Goal: Transaction & Acquisition: Book appointment/travel/reservation

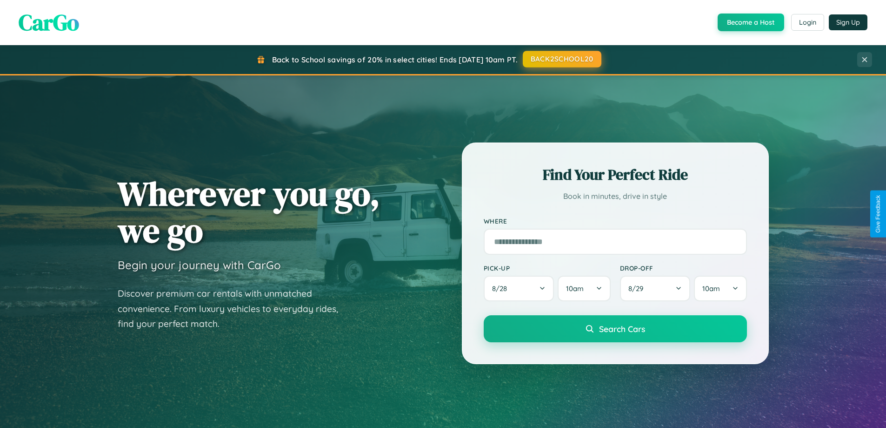
click at [561, 59] on button "BACK2SCHOOL20" at bounding box center [562, 59] width 79 height 17
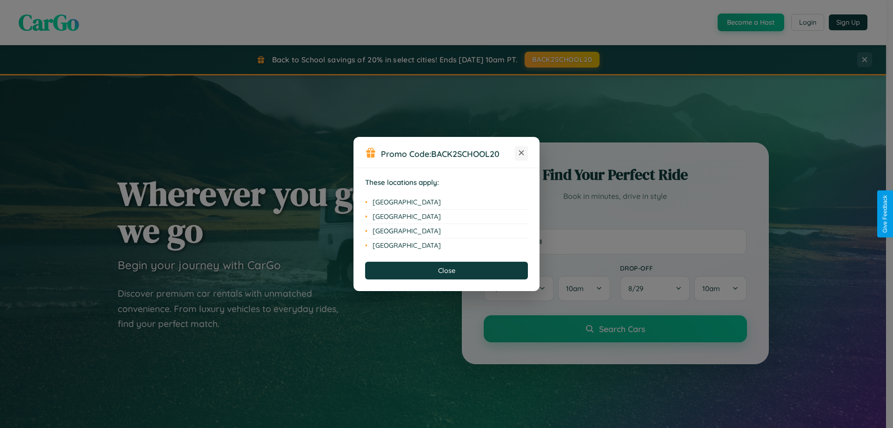
click at [521, 153] on icon at bounding box center [521, 152] width 5 height 5
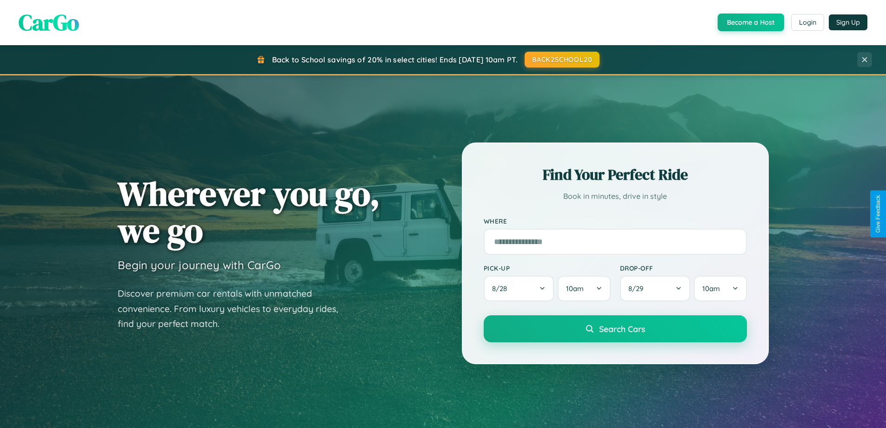
scroll to position [27, 0]
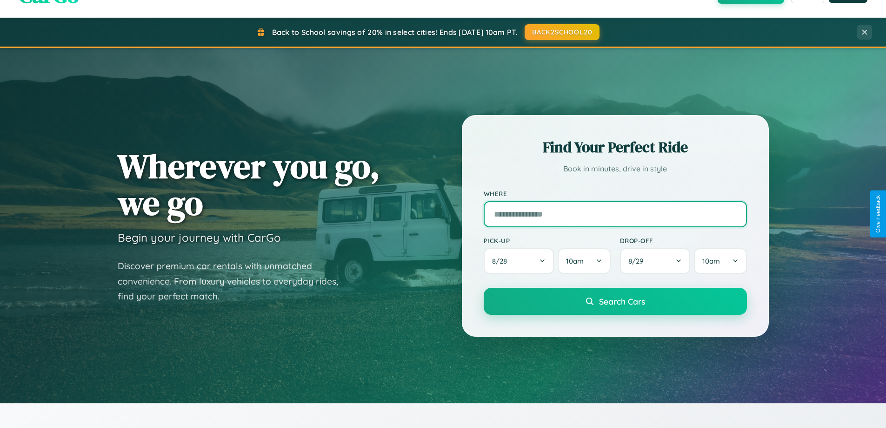
click at [615, 214] on input "text" at bounding box center [615, 214] width 263 height 26
type input "**********"
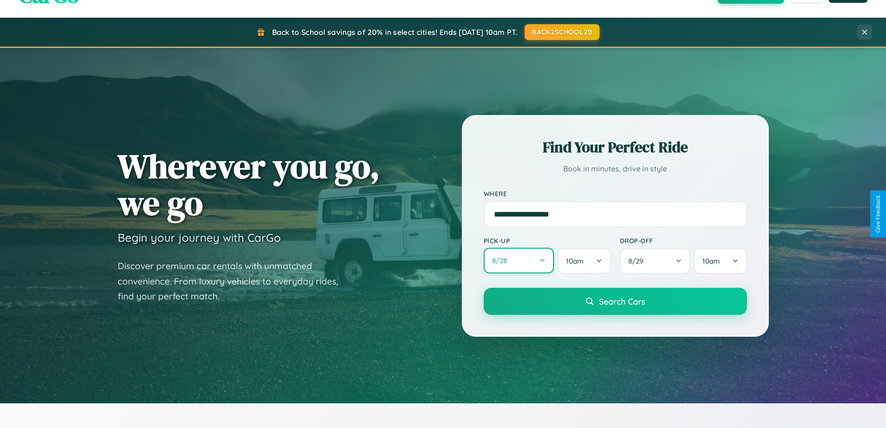
click at [519, 261] on button "8 / 28" at bounding box center [519, 260] width 71 height 26
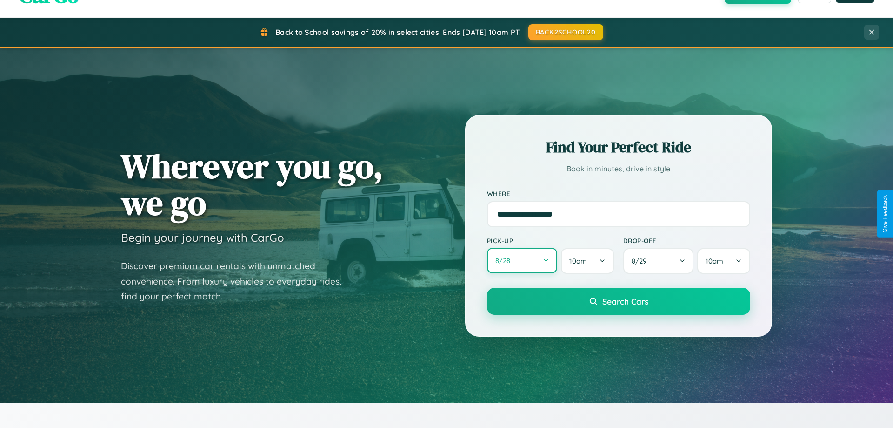
select select "*"
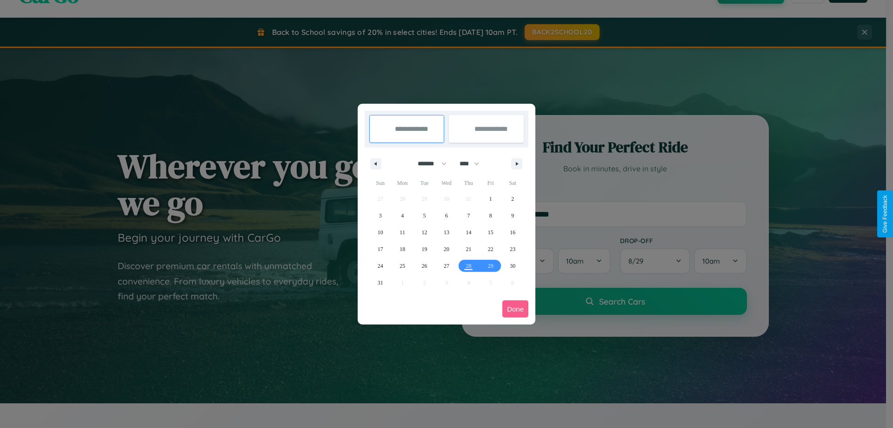
click at [428, 163] on select "******* ******** ***** ***** *** **** **** ****** ********* ******* ******** **…" at bounding box center [431, 163] width 40 height 15
drag, startPoint x: 474, startPoint y: 163, endPoint x: 447, endPoint y: 187, distance: 35.6
click at [474, 163] on select "**** **** **** **** **** **** **** **** **** **** **** **** **** **** **** ****…" at bounding box center [469, 163] width 28 height 15
select select "****"
click at [513, 232] on span "15" at bounding box center [513, 232] width 6 height 17
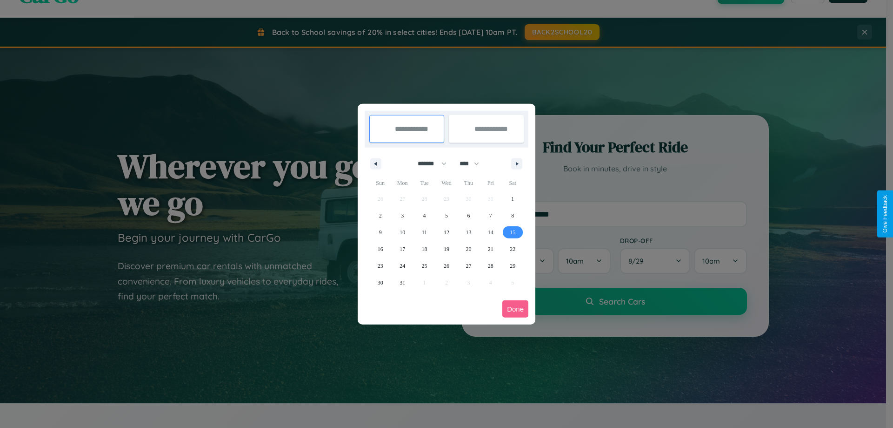
type input "**********"
click at [380, 248] on span "16" at bounding box center [381, 249] width 6 height 17
type input "**********"
click at [515, 308] on button "Done" at bounding box center [515, 308] width 26 height 17
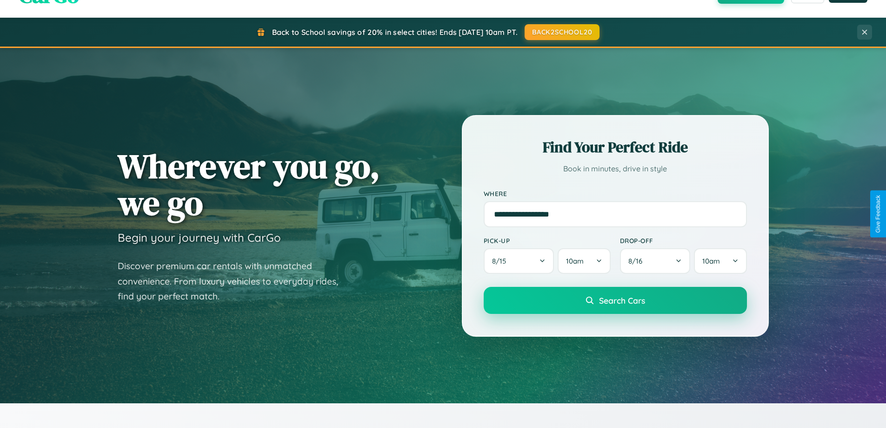
click at [615, 300] on span "Search Cars" at bounding box center [622, 300] width 46 height 10
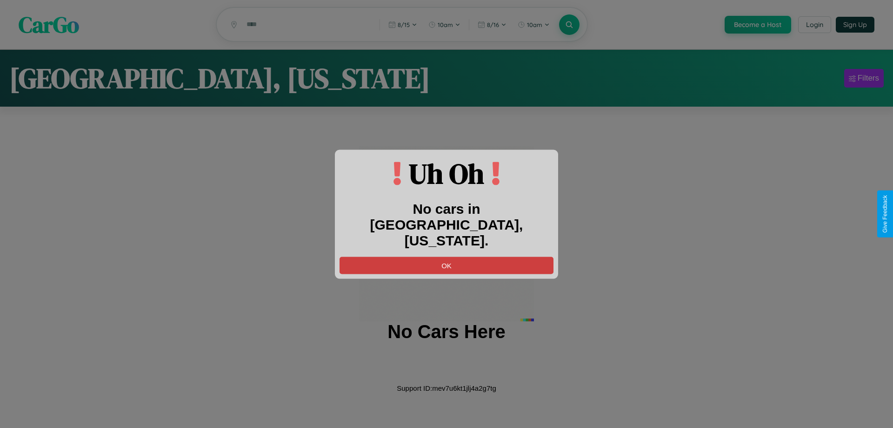
click at [447, 256] on button "OK" at bounding box center [447, 264] width 214 height 17
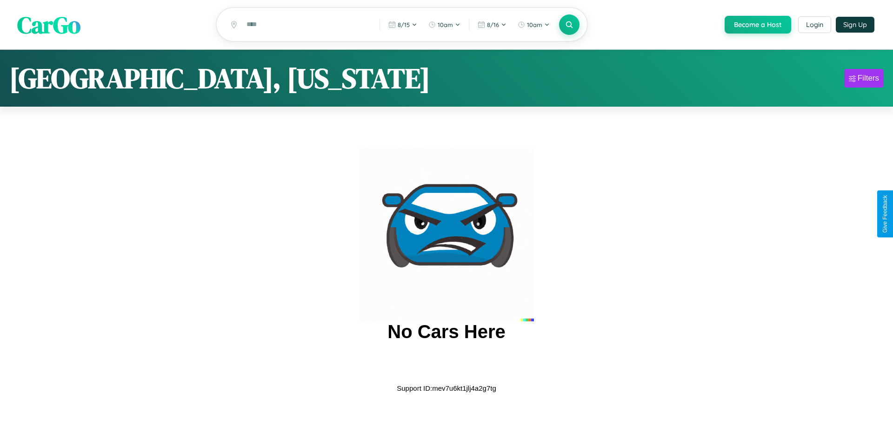
click at [49, 25] on span "CarGo" at bounding box center [48, 24] width 63 height 32
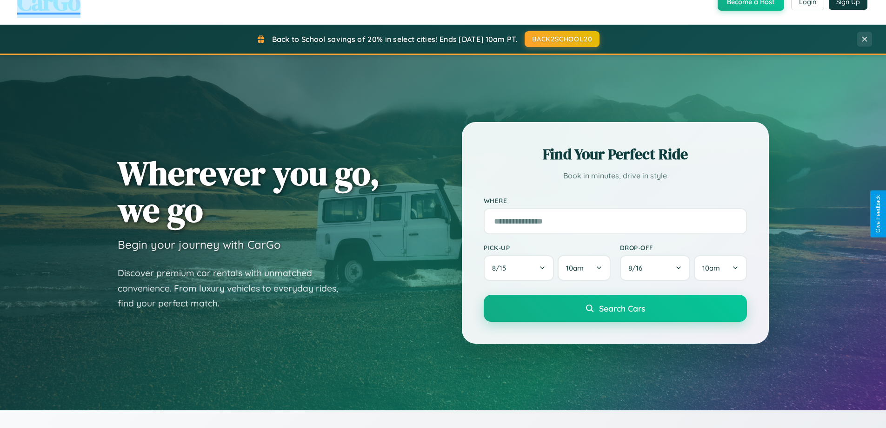
scroll to position [27, 0]
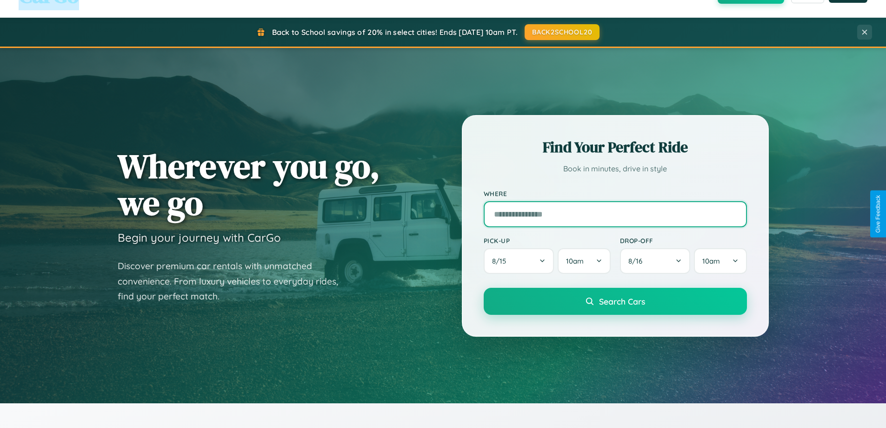
click at [615, 214] on input "text" at bounding box center [615, 214] width 263 height 26
type input "**********"
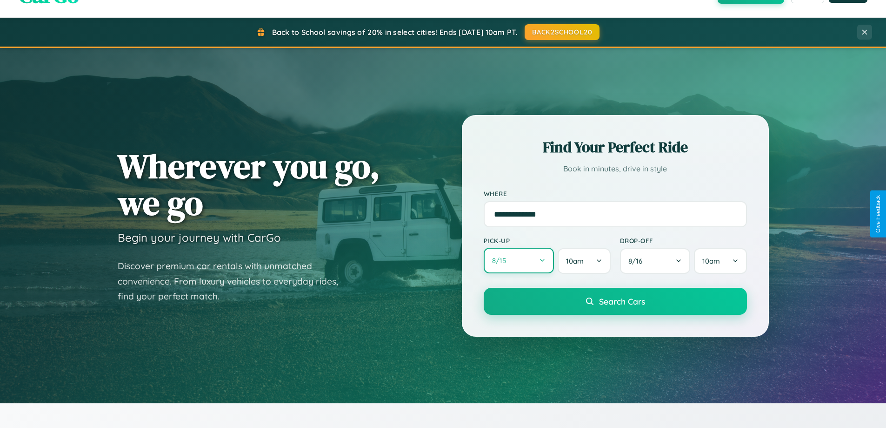
click at [519, 261] on button "8 / 15" at bounding box center [519, 260] width 71 height 26
select select "*"
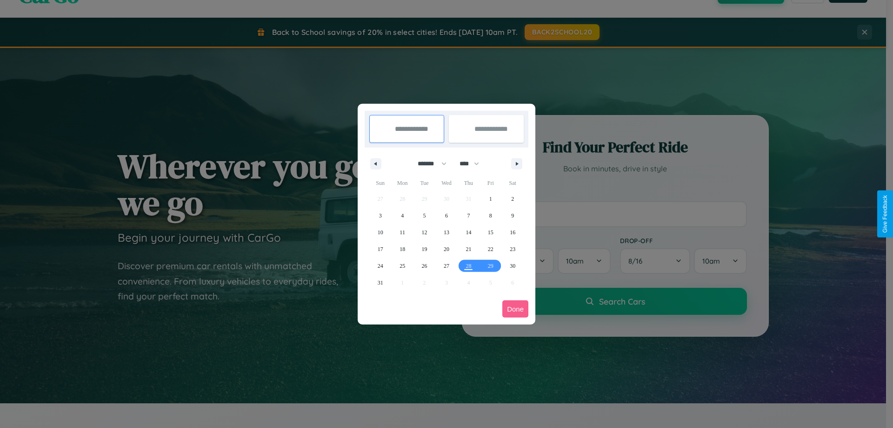
drag, startPoint x: 428, startPoint y: 163, endPoint x: 447, endPoint y: 187, distance: 29.8
click at [428, 163] on select "******* ******** ***** ***** *** **** **** ****** ********* ******* ******** **…" at bounding box center [431, 163] width 40 height 15
click at [474, 163] on select "**** **** **** **** **** **** **** **** **** **** **** **** **** **** **** ****…" at bounding box center [469, 163] width 28 height 15
select select "****"
click at [490, 248] on span "21" at bounding box center [491, 249] width 6 height 17
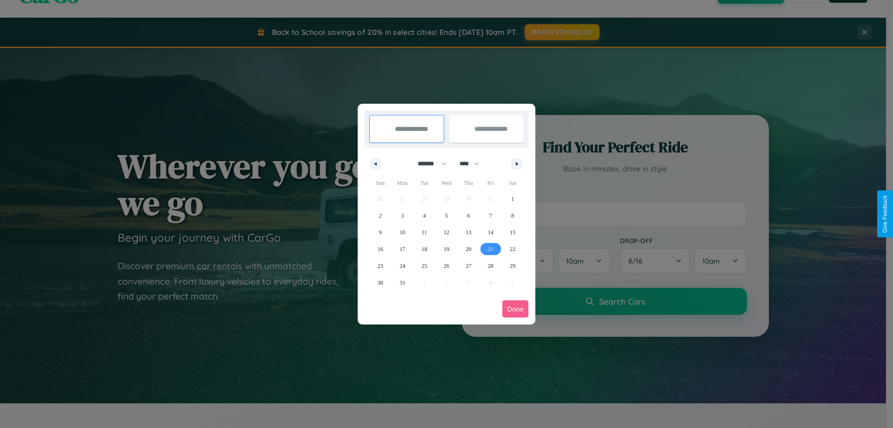
type input "**********"
click at [490, 265] on span "28" at bounding box center [491, 265] width 6 height 17
type input "**********"
click at [515, 308] on button "Done" at bounding box center [515, 308] width 26 height 17
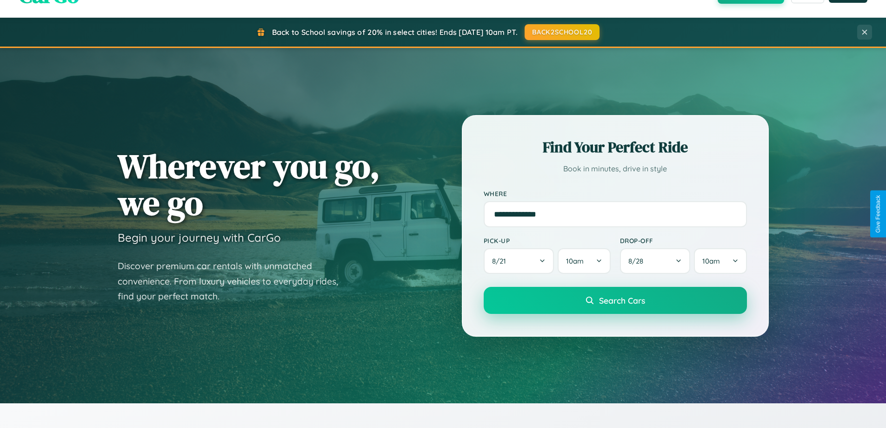
click at [615, 300] on span "Search Cars" at bounding box center [622, 300] width 46 height 10
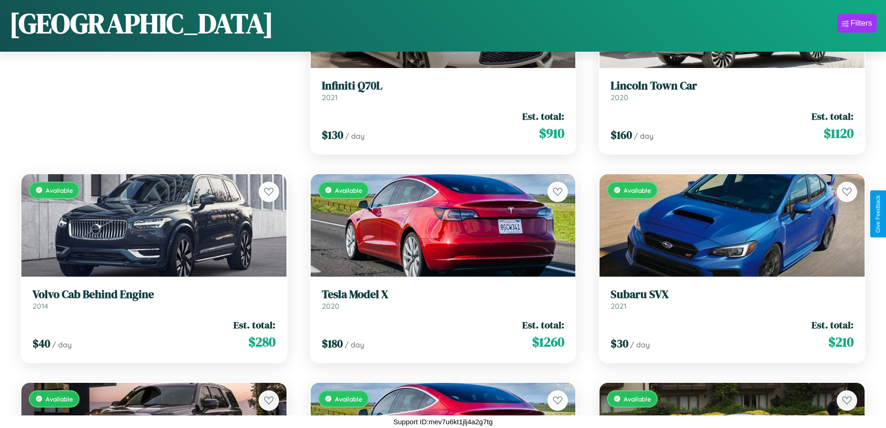
scroll to position [756, 0]
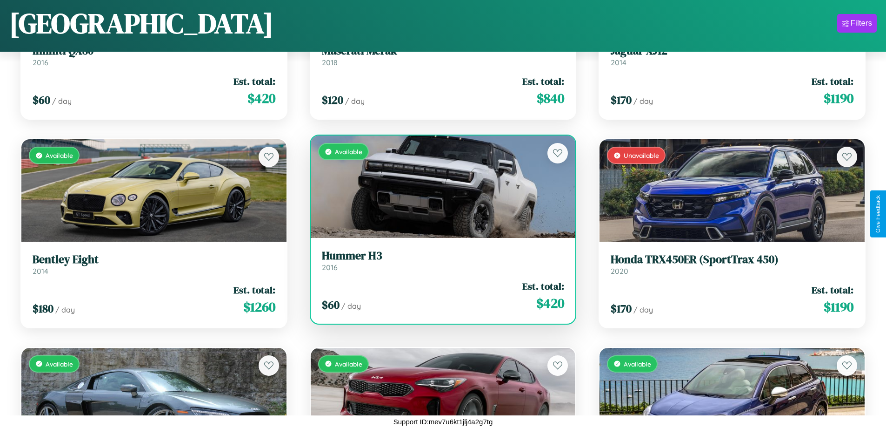
click at [439, 297] on div "$ 60 / day Est. total: $ 420" at bounding box center [443, 295] width 243 height 33
click at [439, 295] on div "$ 60 / day Est. total: $ 420" at bounding box center [443, 295] width 243 height 33
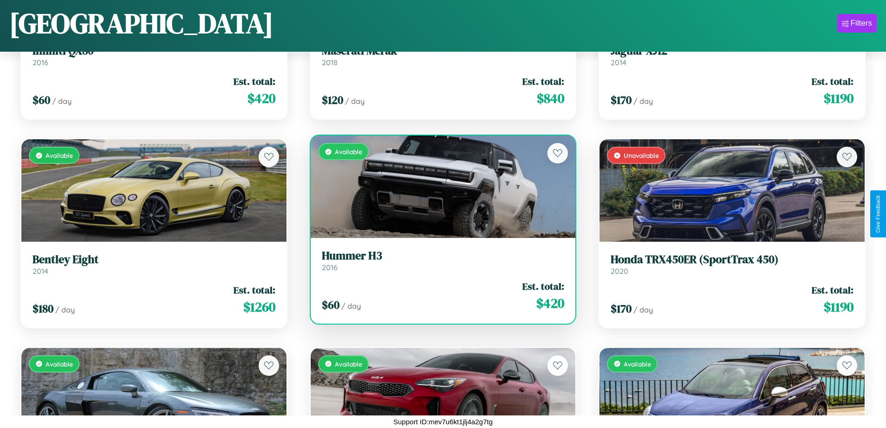
click at [439, 295] on div "$ 60 / day Est. total: $ 420" at bounding box center [443, 295] width 243 height 33
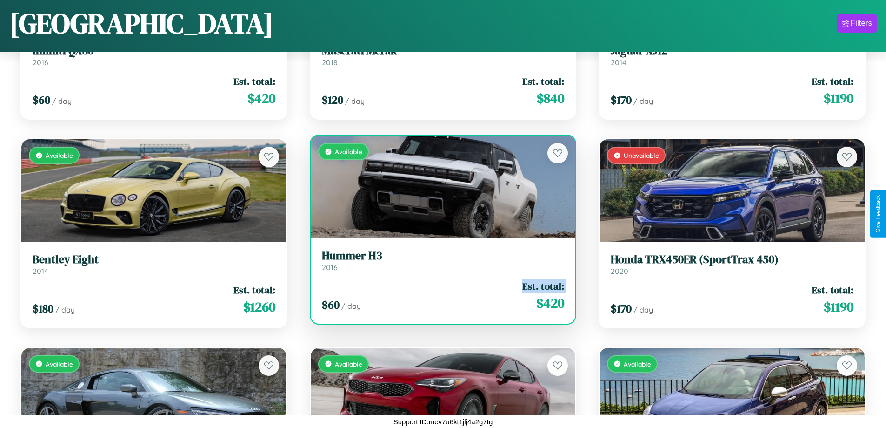
click at [439, 295] on div "$ 60 / day Est. total: $ 420" at bounding box center [443, 295] width 243 height 33
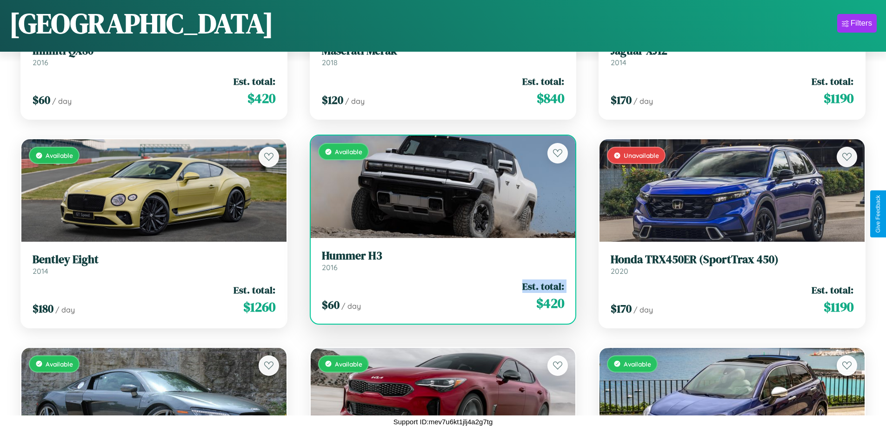
click at [439, 295] on div "$ 60 / day Est. total: $ 420" at bounding box center [443, 295] width 243 height 33
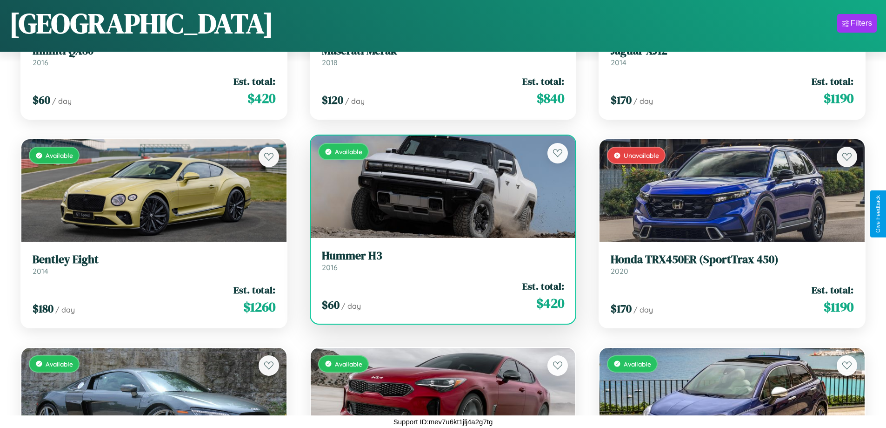
click at [439, 295] on div "$ 60 / day Est. total: $ 420" at bounding box center [443, 295] width 243 height 33
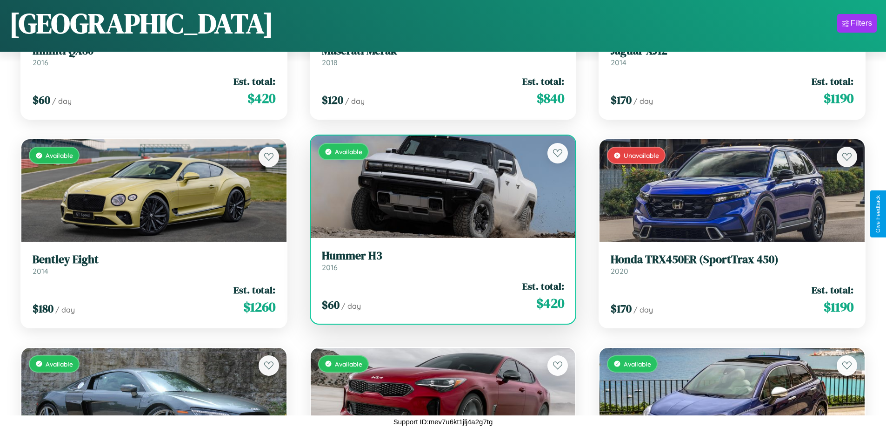
click at [439, 260] on h3 "Hummer H3" at bounding box center [443, 255] width 243 height 13
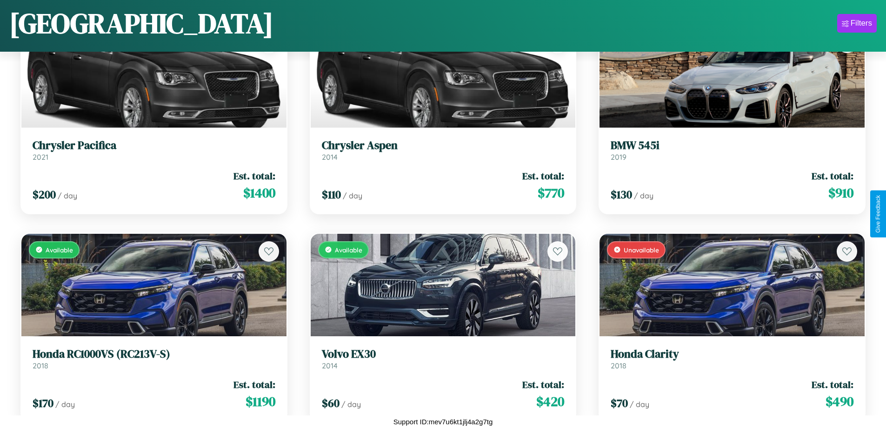
scroll to position [3047, 0]
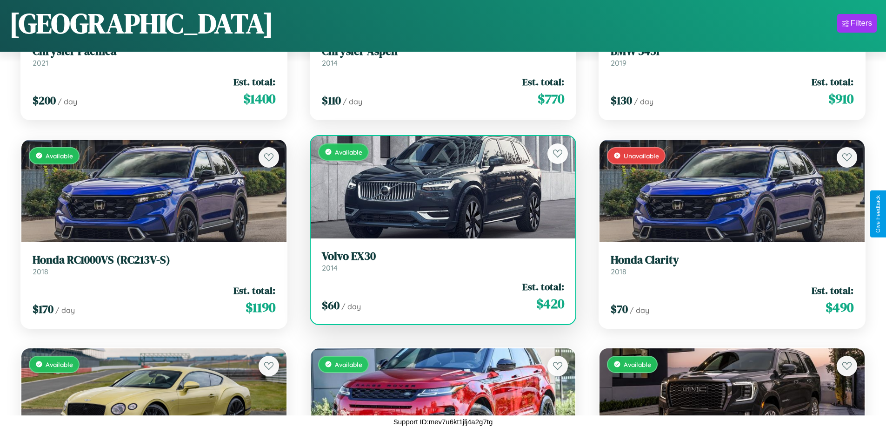
click at [439, 261] on h3 "Volvo EX30" at bounding box center [443, 255] width 243 height 13
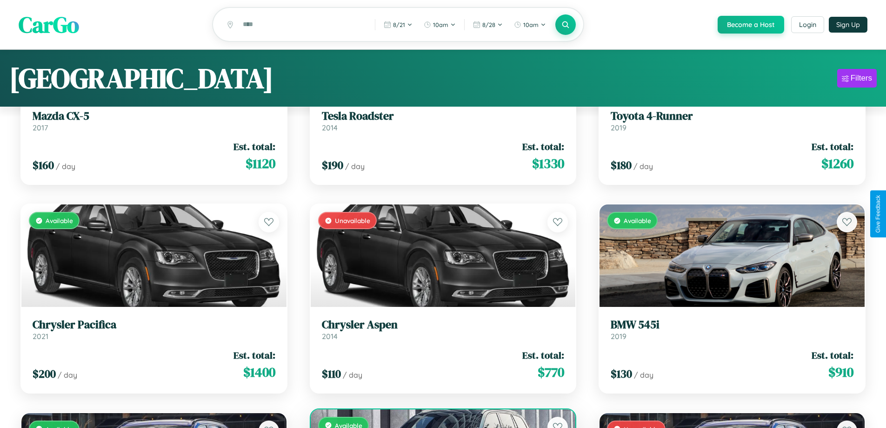
scroll to position [0, 0]
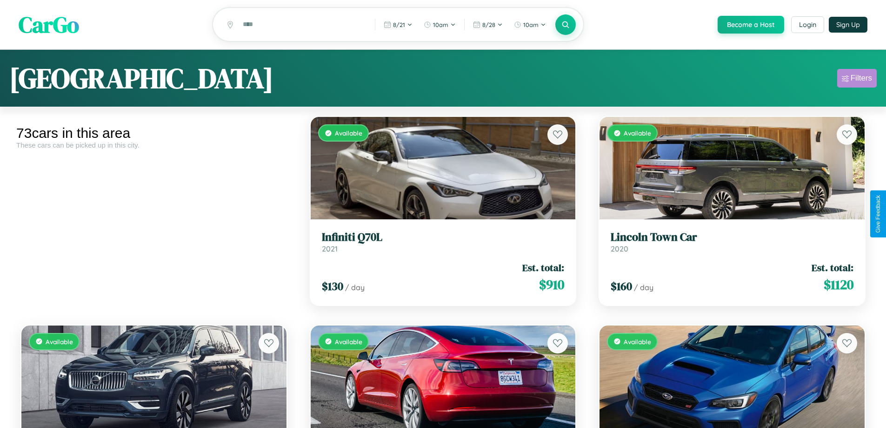
click at [857, 80] on div "Filters" at bounding box center [861, 78] width 21 height 9
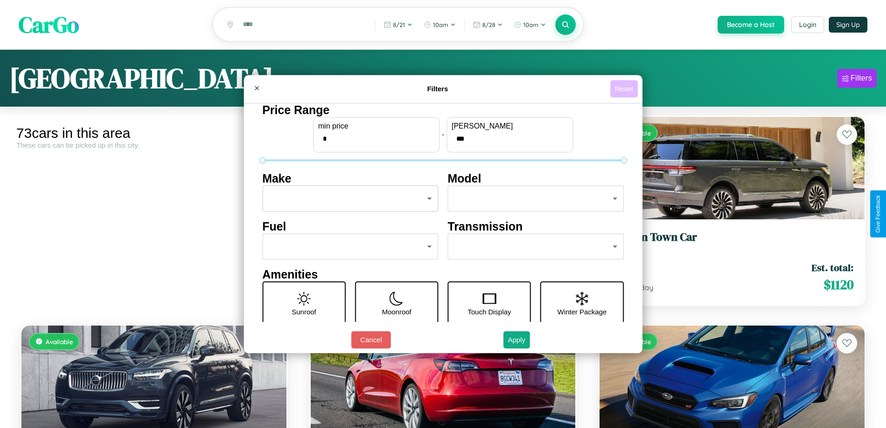
click at [625, 88] on button "Reset" at bounding box center [623, 88] width 27 height 17
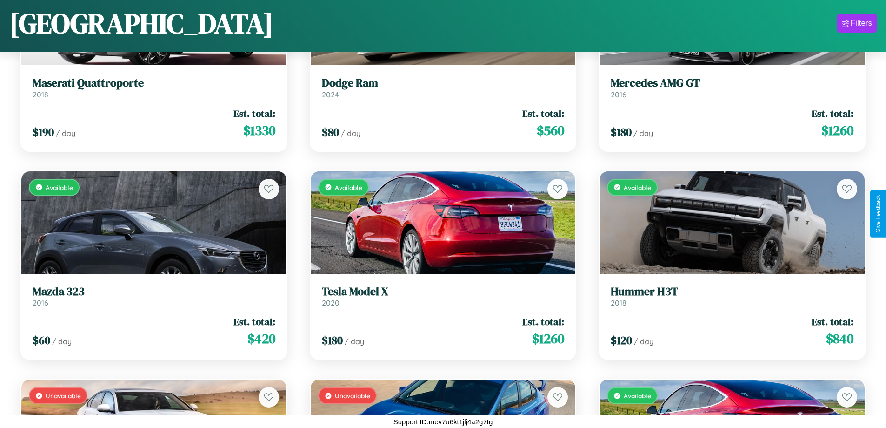
scroll to position [2631, 0]
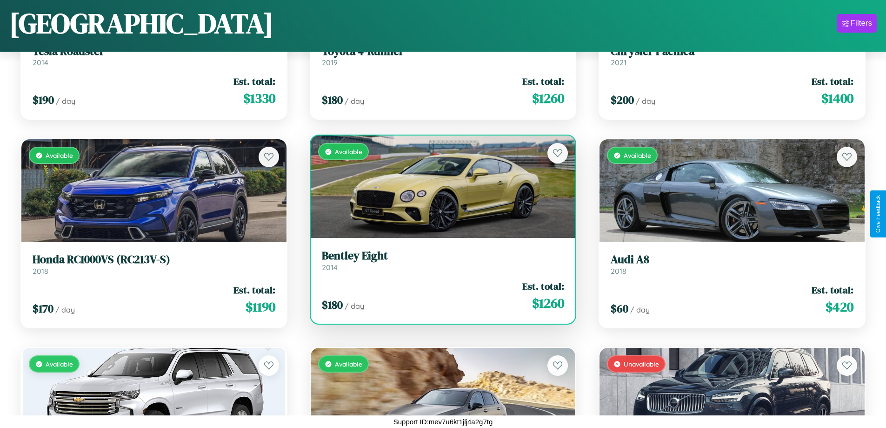
click at [439, 261] on h3 "Bentley Eight" at bounding box center [443, 255] width 243 height 13
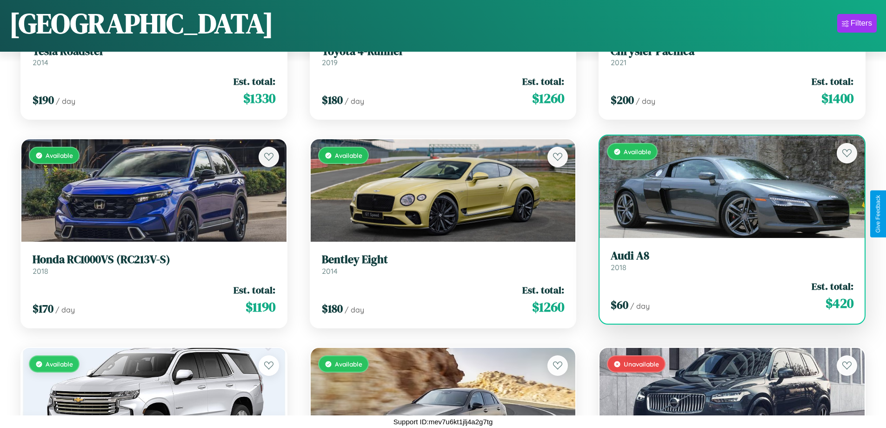
click at [726, 261] on h3 "Audi A8" at bounding box center [732, 255] width 243 height 13
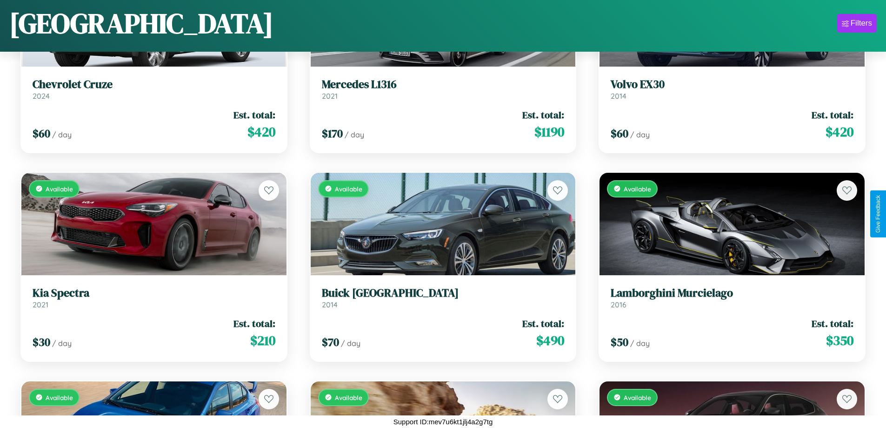
scroll to position [3047, 0]
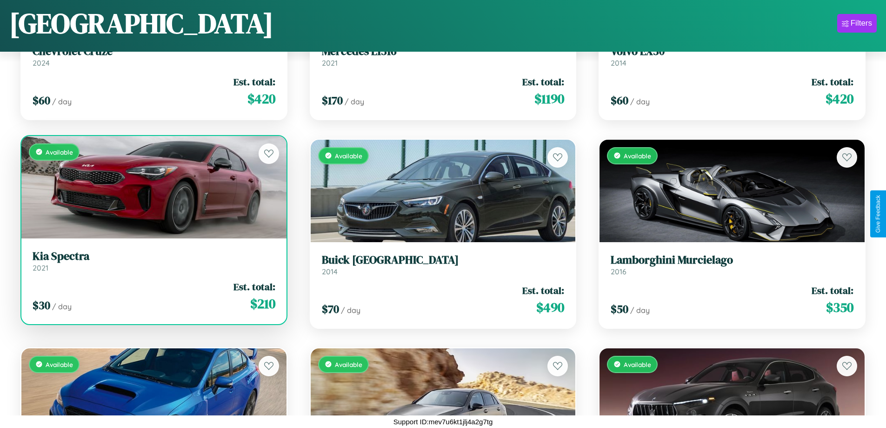
click at [153, 261] on h3 "Kia Spectra" at bounding box center [154, 255] width 243 height 13
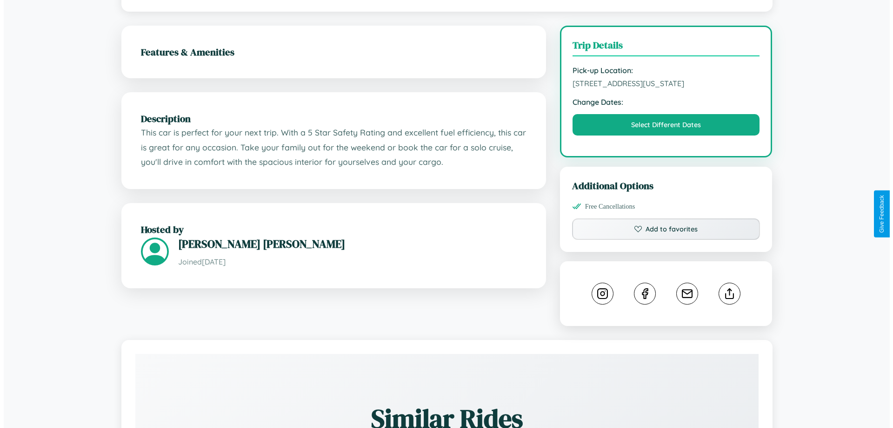
scroll to position [251, 0]
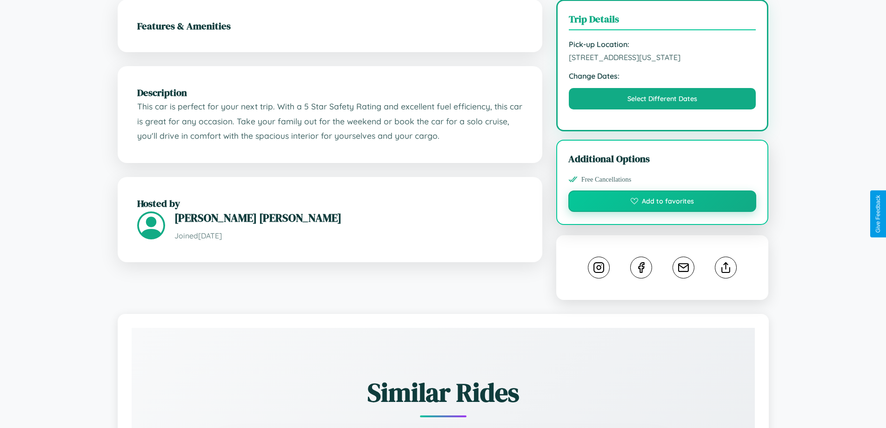
click at [662, 212] on button "Add to favorites" at bounding box center [662, 200] width 188 height 21
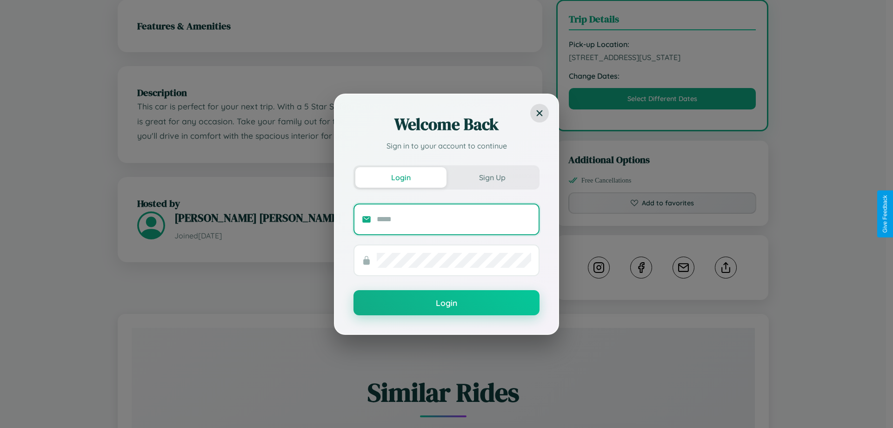
click at [454, 219] on input "text" at bounding box center [454, 219] width 154 height 15
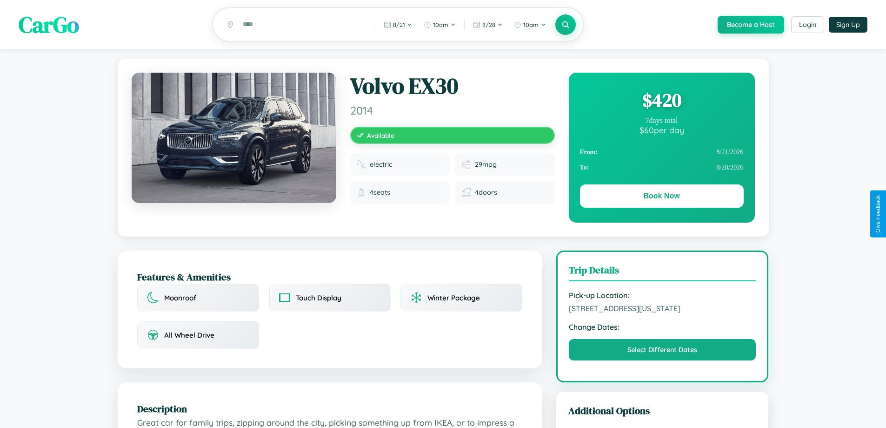
click at [662, 101] on div "$ 420" at bounding box center [662, 99] width 164 height 25
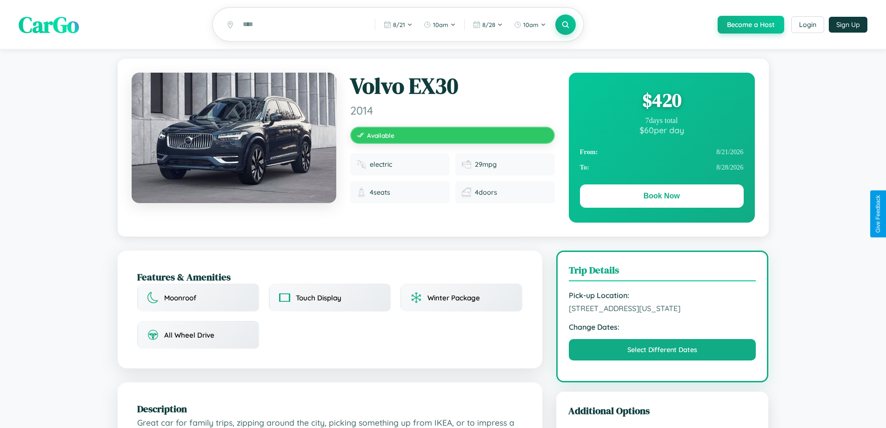
click at [662, 101] on div "$ 420" at bounding box center [662, 99] width 164 height 25
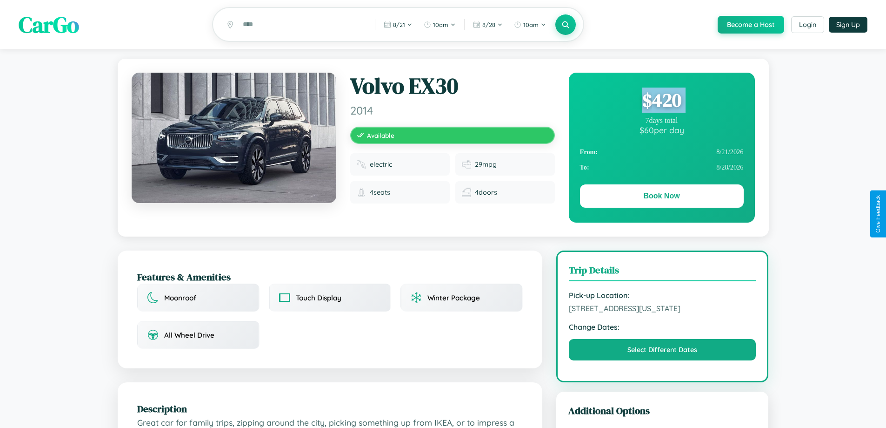
click at [662, 101] on div "$ 420" at bounding box center [662, 99] width 164 height 25
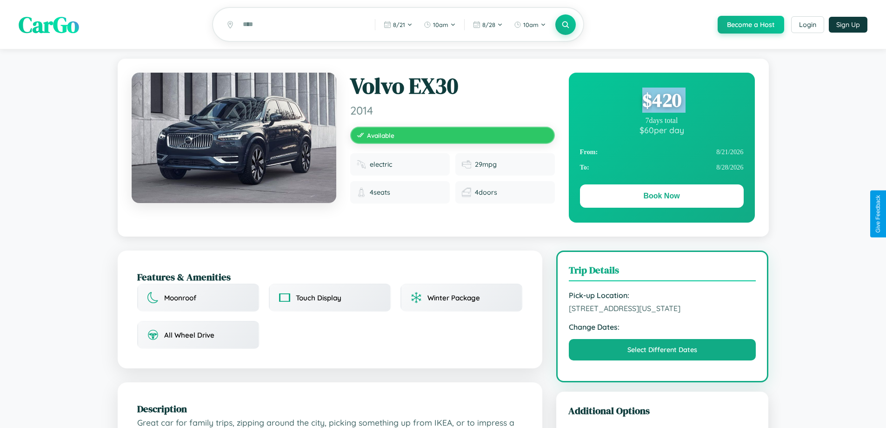
click at [662, 101] on div "$ 420" at bounding box center [662, 99] width 164 height 25
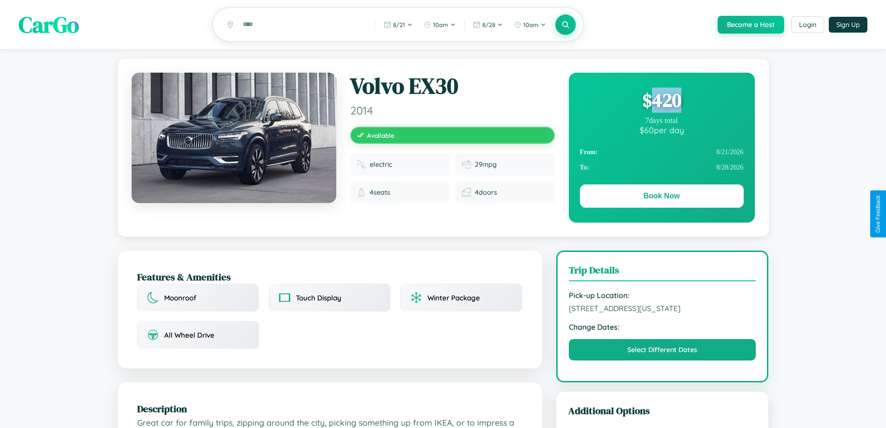
click at [662, 101] on div "$ 420" at bounding box center [662, 99] width 164 height 25
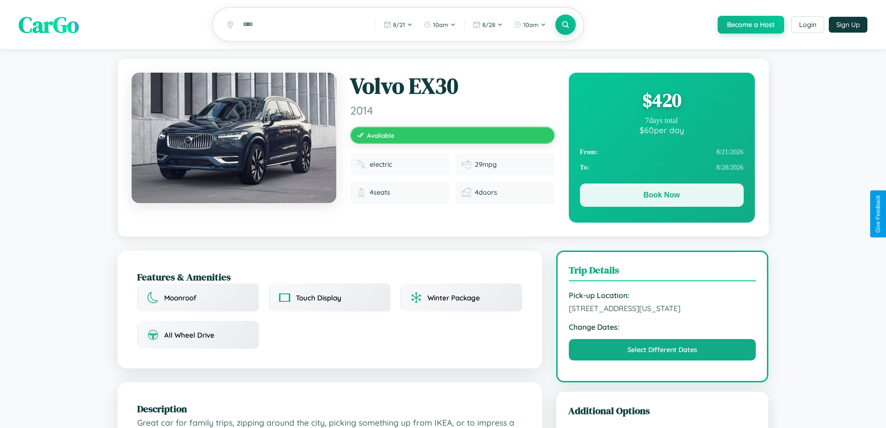
click at [662, 196] on button "Book Now" at bounding box center [662, 194] width 164 height 23
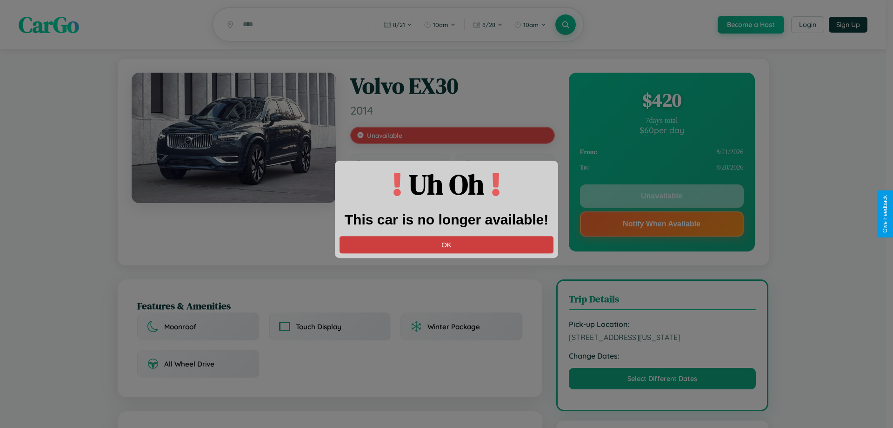
click at [447, 244] on button "OK" at bounding box center [447, 244] width 214 height 17
